Goal: Book appointment/travel/reservation

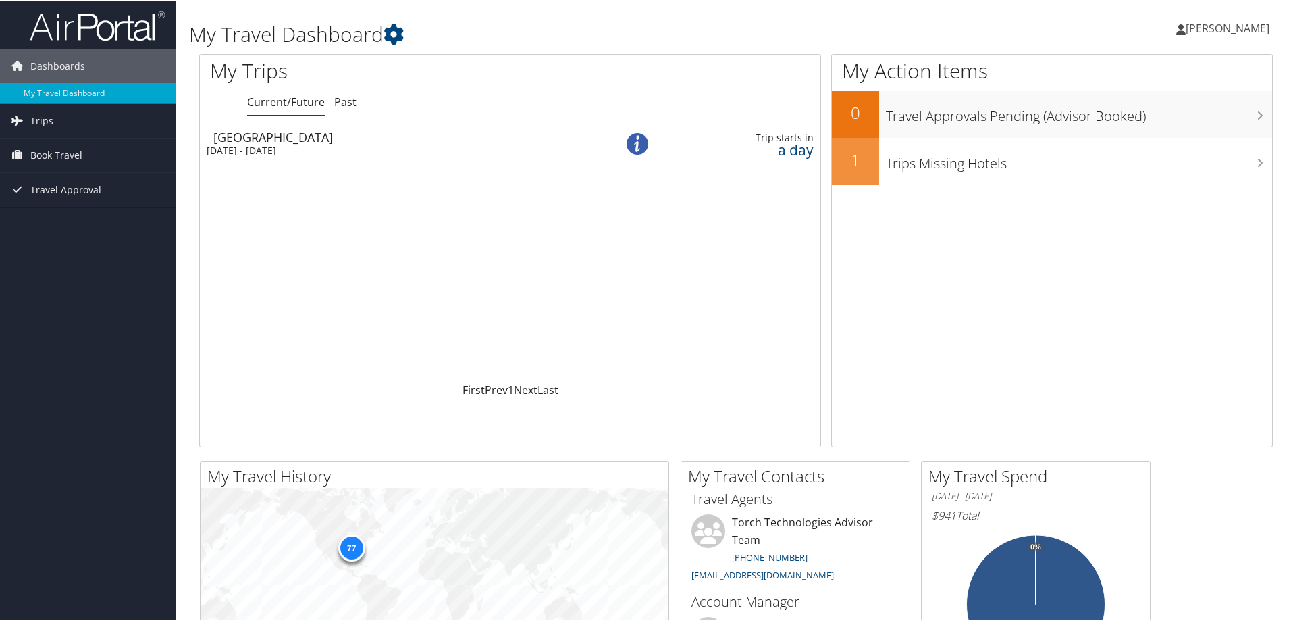
click at [272, 155] on td "Fayetteville Tue 12 Aug 2025 - Thu 14 Aug 2025" at bounding box center [394, 143] width 388 height 38
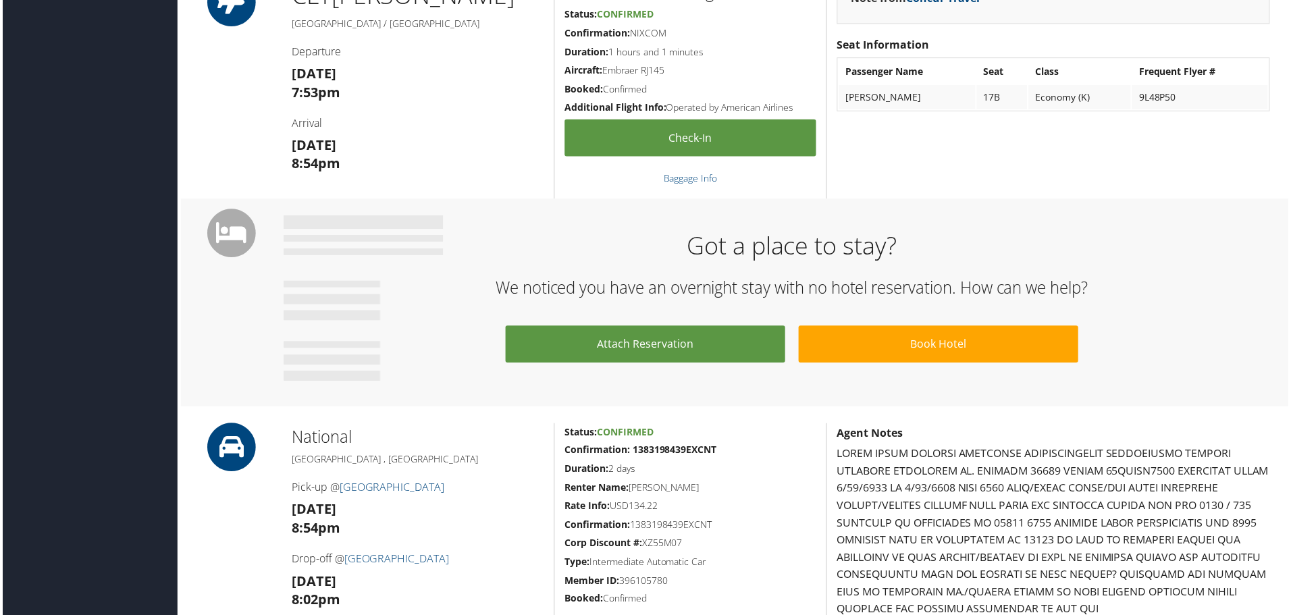
scroll to position [811, 0]
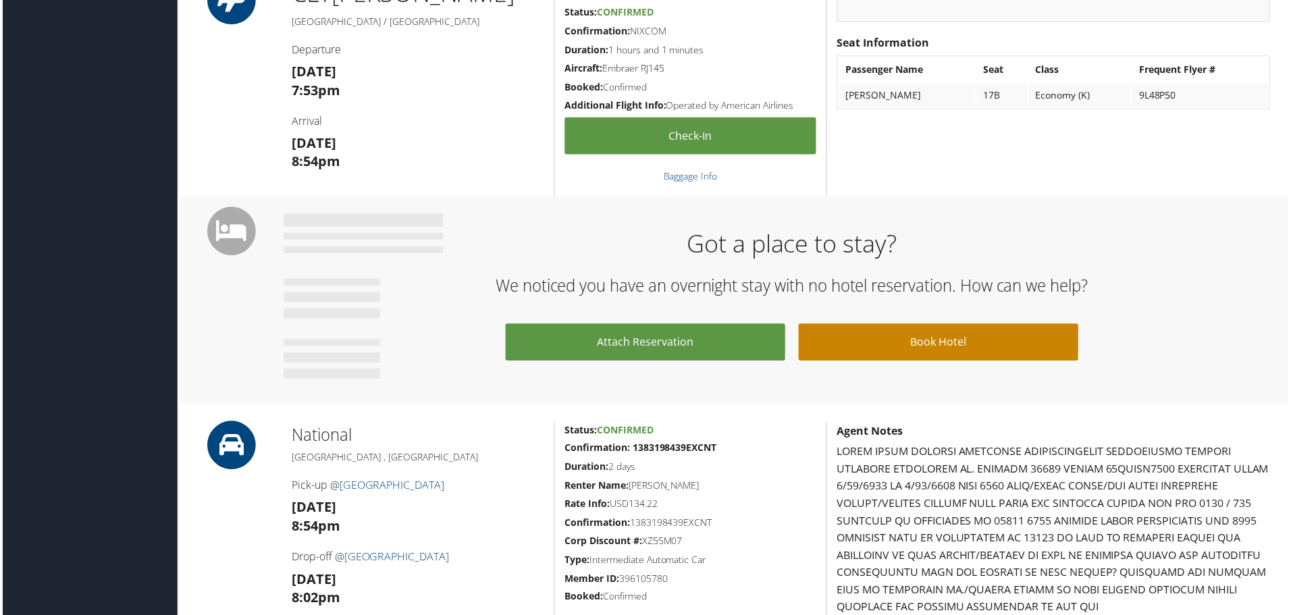
click at [927, 350] on link "Book Hotel" at bounding box center [940, 344] width 281 height 37
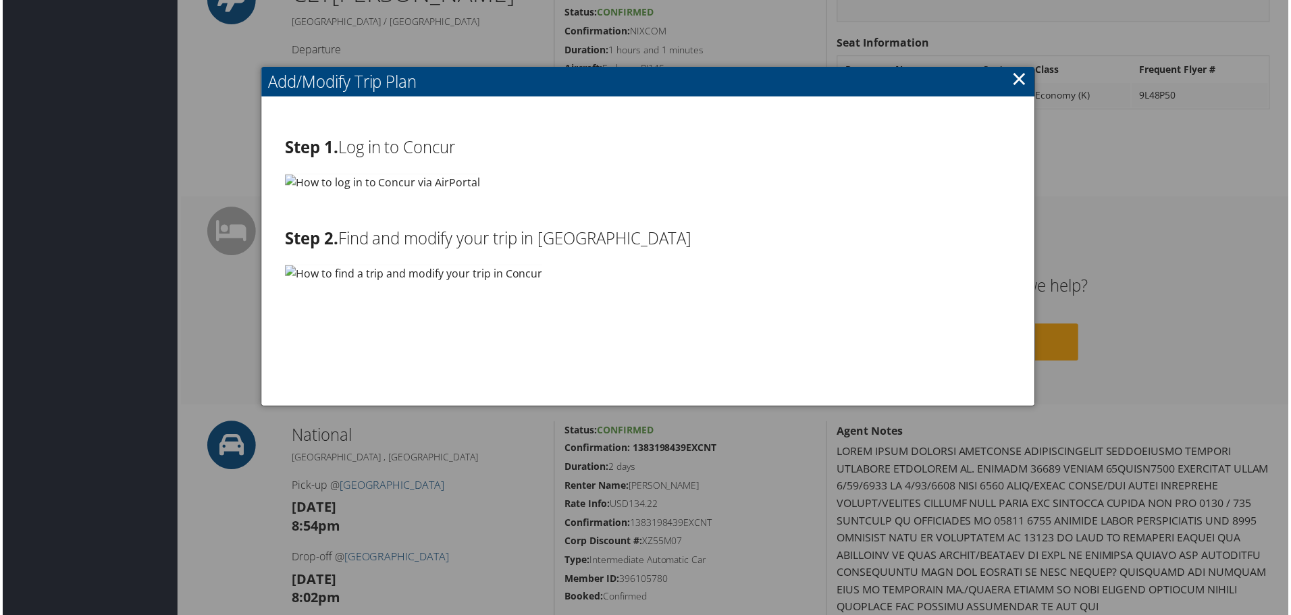
click at [388, 187] on img at bounding box center [382, 183] width 196 height 17
click at [288, 180] on img at bounding box center [382, 183] width 196 height 17
click at [326, 202] on div "Step 1. Log in to Concur Step 2. Find and modify your trip in Concur" at bounding box center [649, 253] width 750 height 284
click at [1018, 76] on link "×" at bounding box center [1022, 79] width 16 height 27
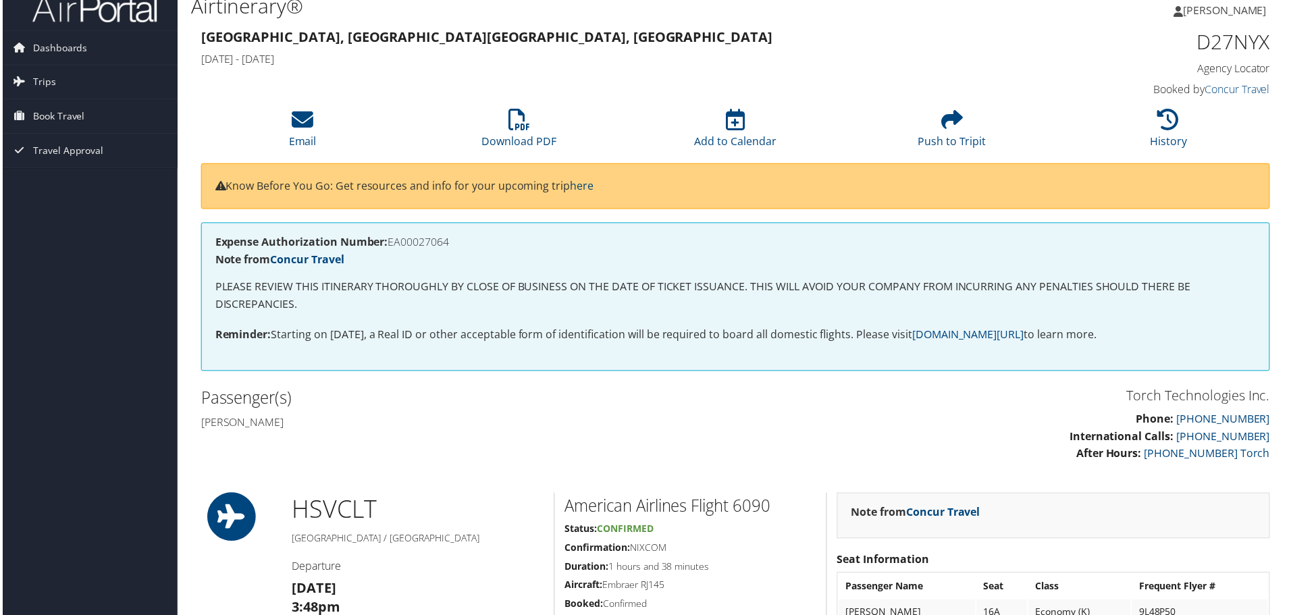
scroll to position [0, 0]
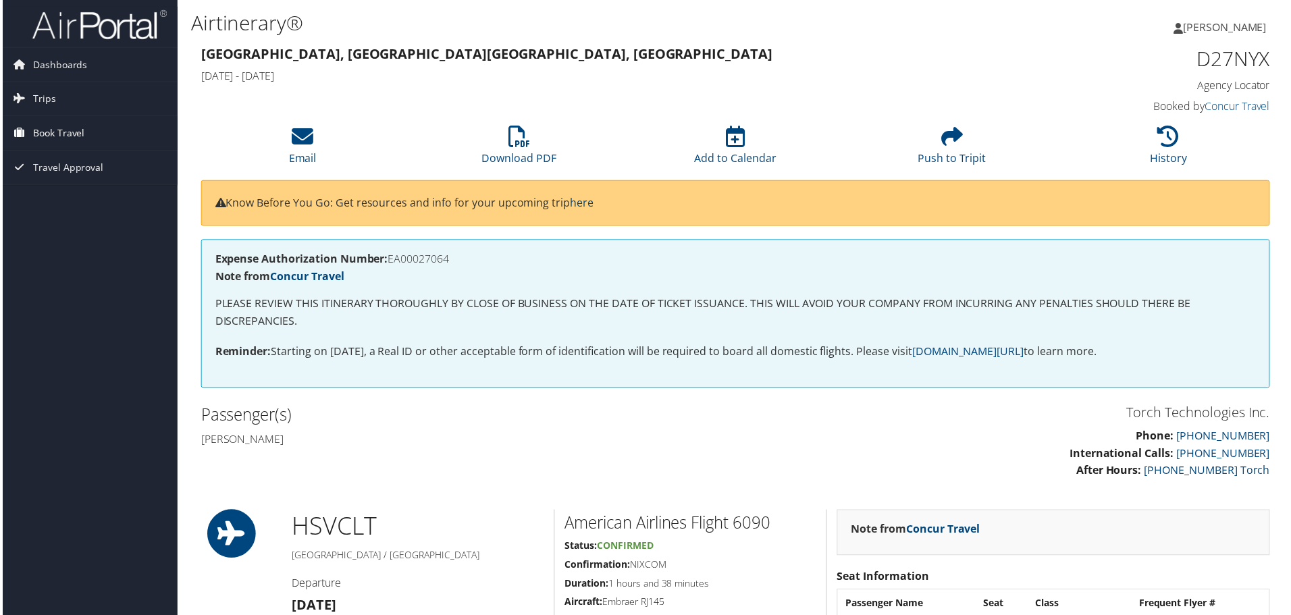
click at [47, 131] on span "Book Travel" at bounding box center [56, 134] width 52 height 34
click at [40, 99] on span "Trips" at bounding box center [41, 99] width 23 height 34
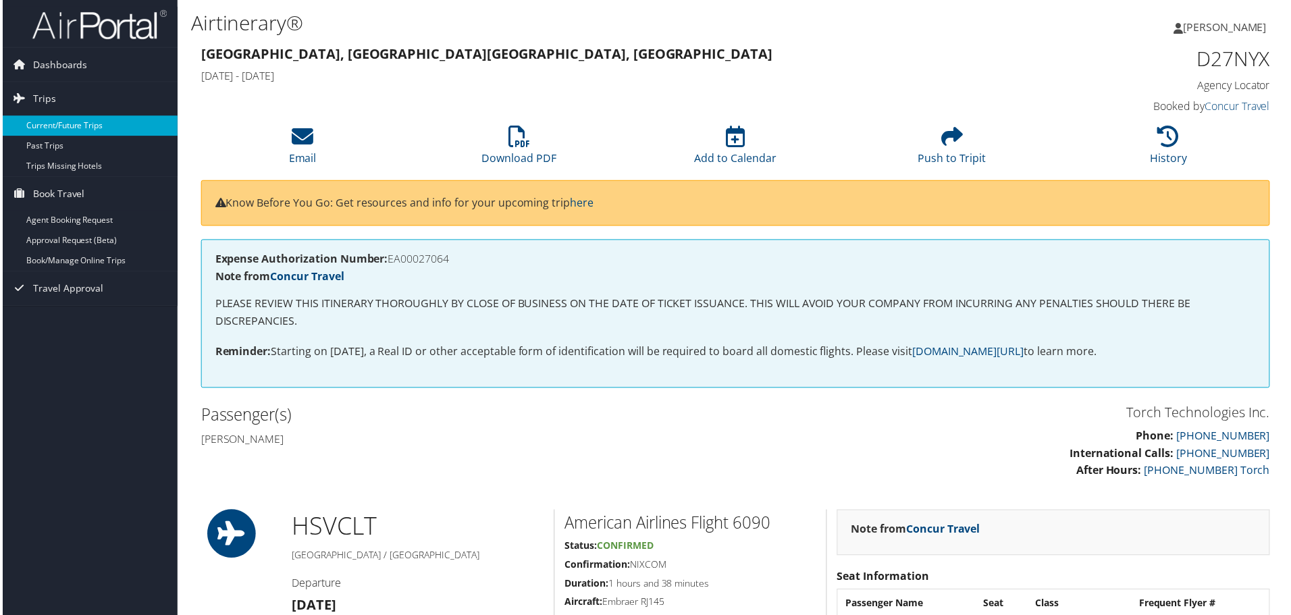
click at [59, 123] on link "Current/Future Trips" at bounding box center [88, 126] width 176 height 20
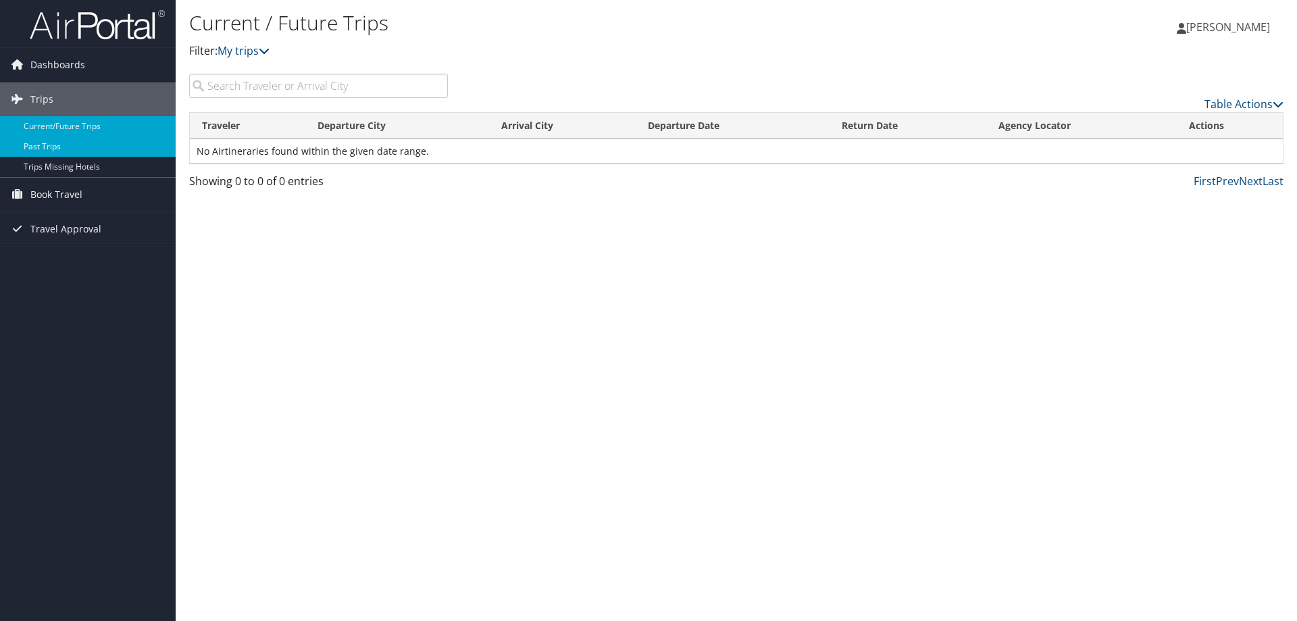
click at [57, 148] on link "Past Trips" at bounding box center [88, 146] width 176 height 20
click at [77, 122] on link "Current/Future Trips" at bounding box center [88, 126] width 176 height 20
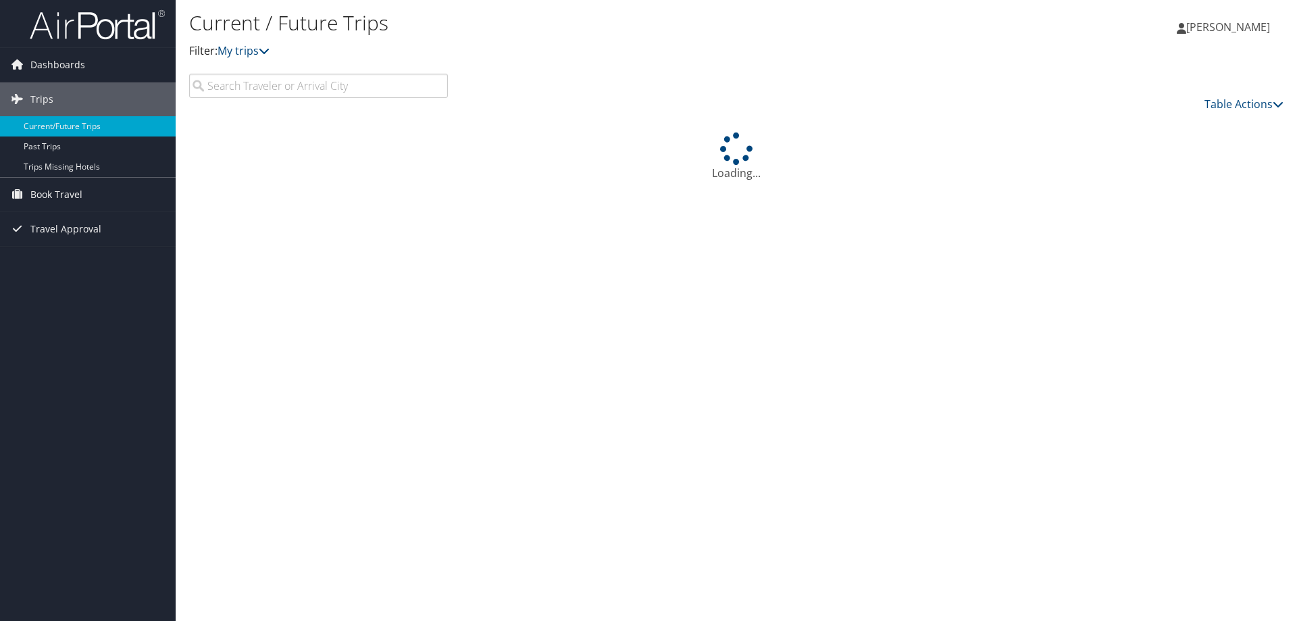
click at [73, 168] on link "Trips Missing Hotels" at bounding box center [88, 167] width 176 height 20
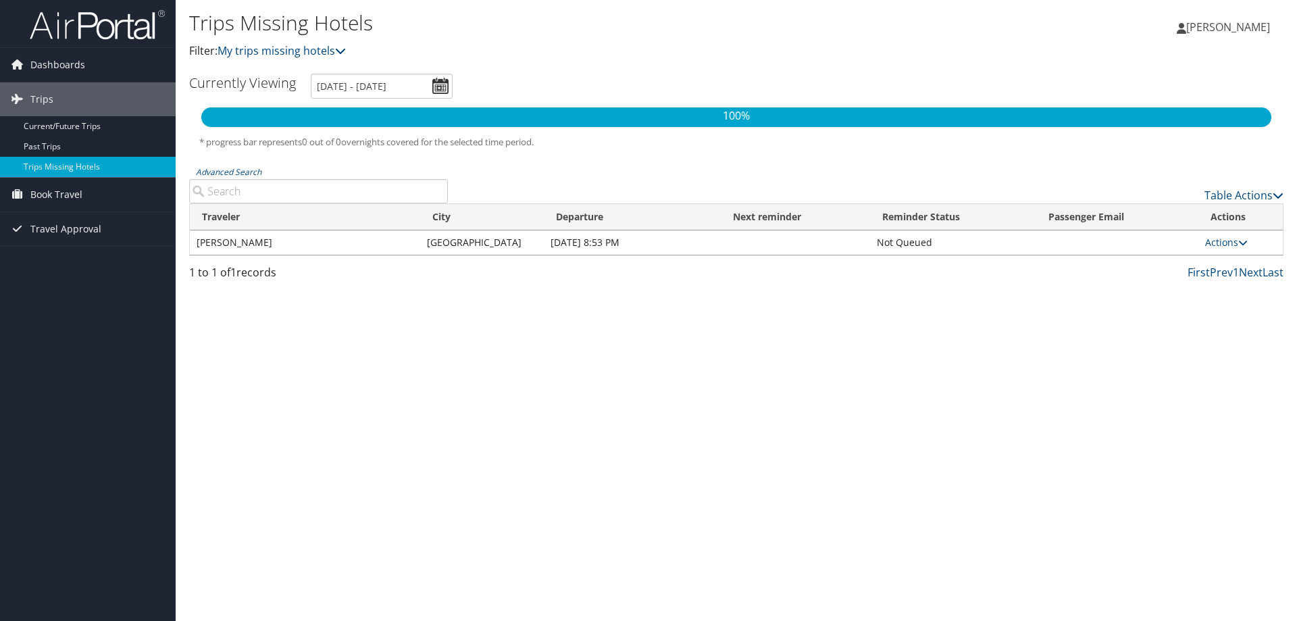
click at [367, 242] on td "[PERSON_NAME]" at bounding box center [305, 242] width 230 height 24
click at [251, 242] on td "[PERSON_NAME]" at bounding box center [305, 242] width 230 height 24
click at [1243, 244] on icon at bounding box center [1242, 242] width 9 height 9
drag, startPoint x: 811, startPoint y: 371, endPoint x: 712, endPoint y: 342, distance: 102.6
click at [807, 371] on div "Trips Missing Hotels Filter: My trips missing hotels [PERSON_NAME] [PERSON_NAME…" at bounding box center [736, 310] width 1121 height 621
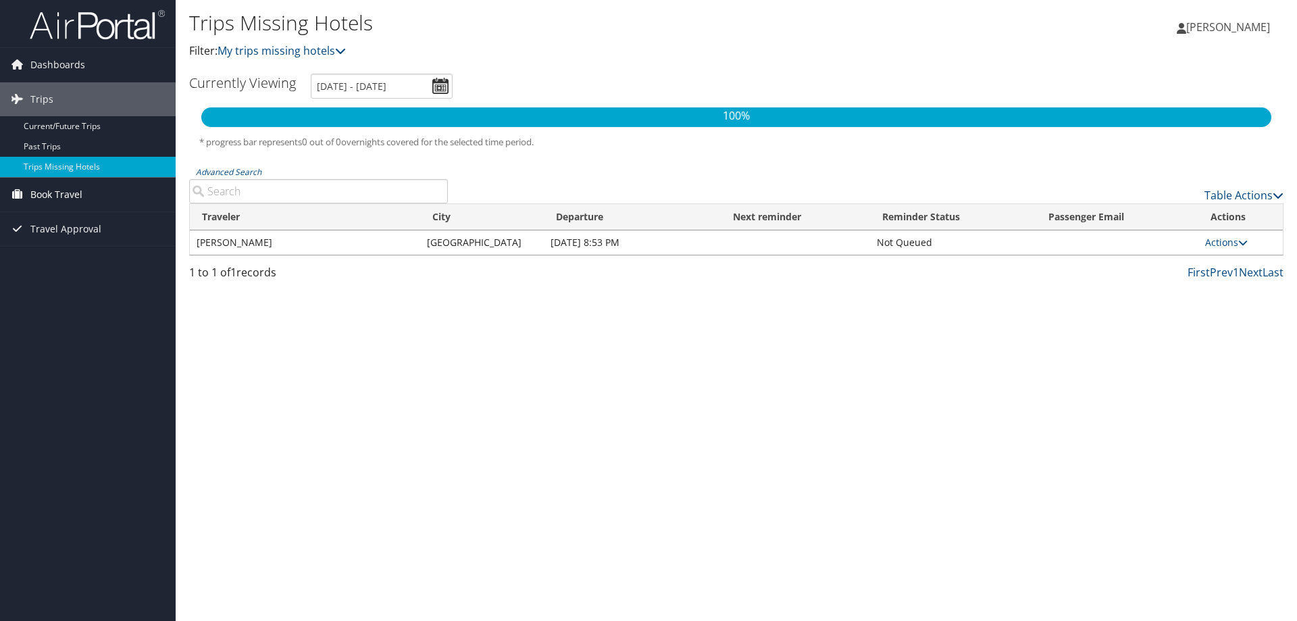
click at [36, 191] on span "Book Travel" at bounding box center [56, 195] width 52 height 34
click at [57, 261] on link "Book/Manage Online Trips" at bounding box center [88, 262] width 176 height 20
